Goal: Submit feedback/report problem: Submit feedback/report problem

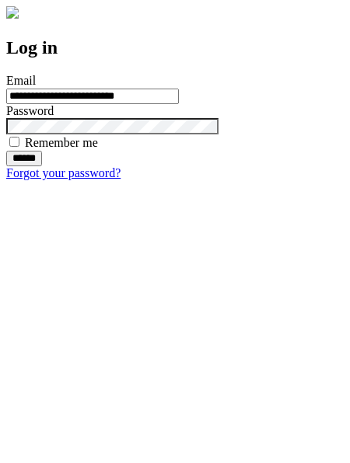
type input "**********"
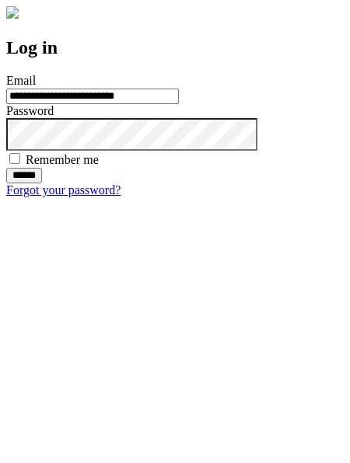
click at [42, 183] on input "******" at bounding box center [24, 176] width 36 height 16
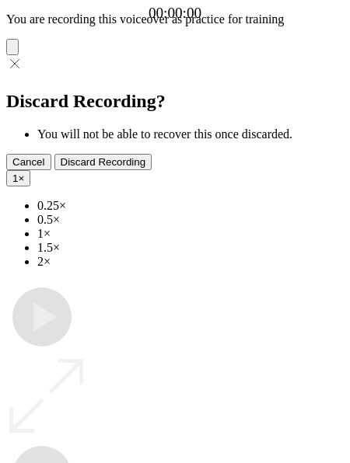
type input "**********"
